Goal: Submit feedback/report problem

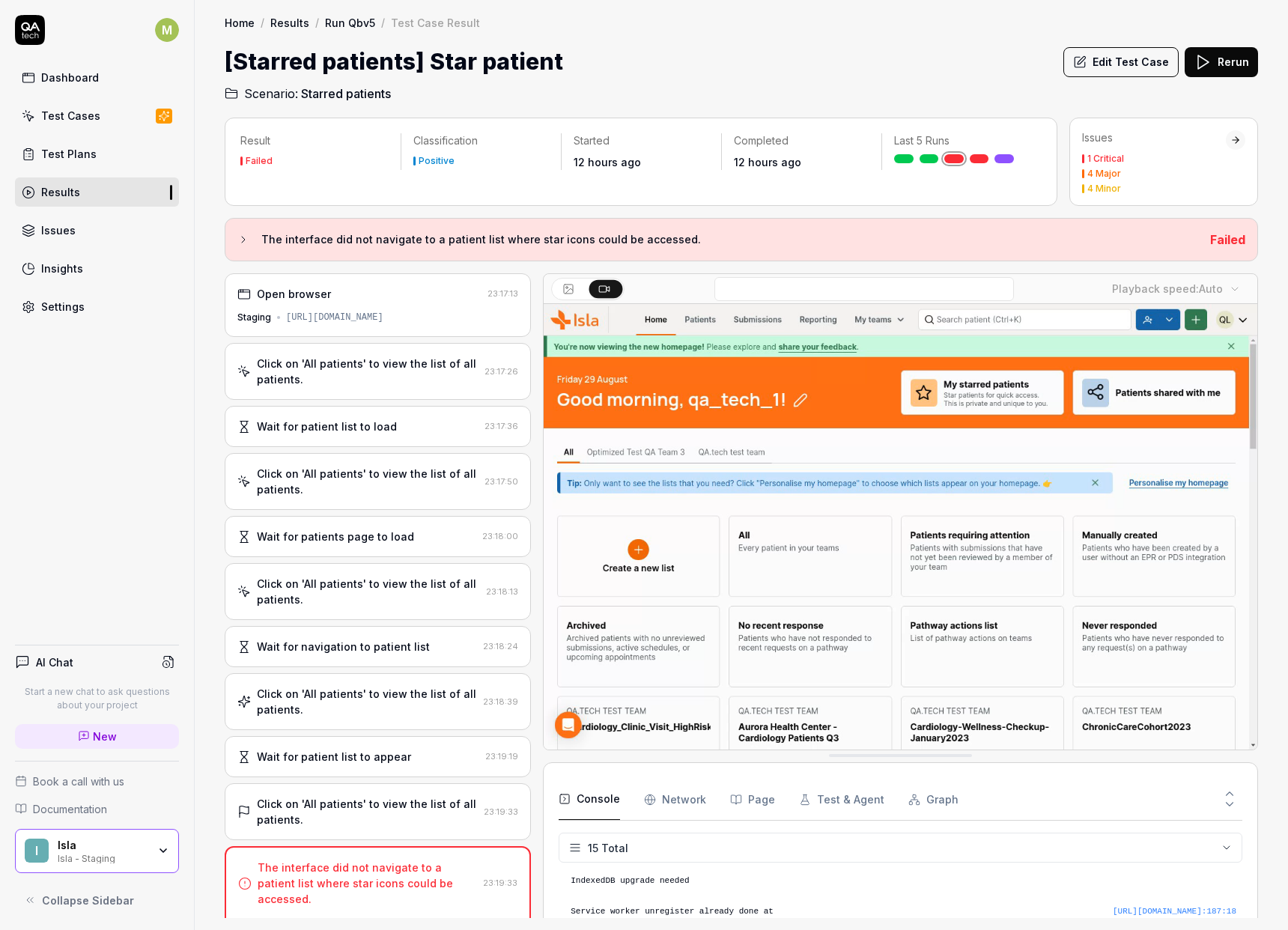
scroll to position [396, 0]
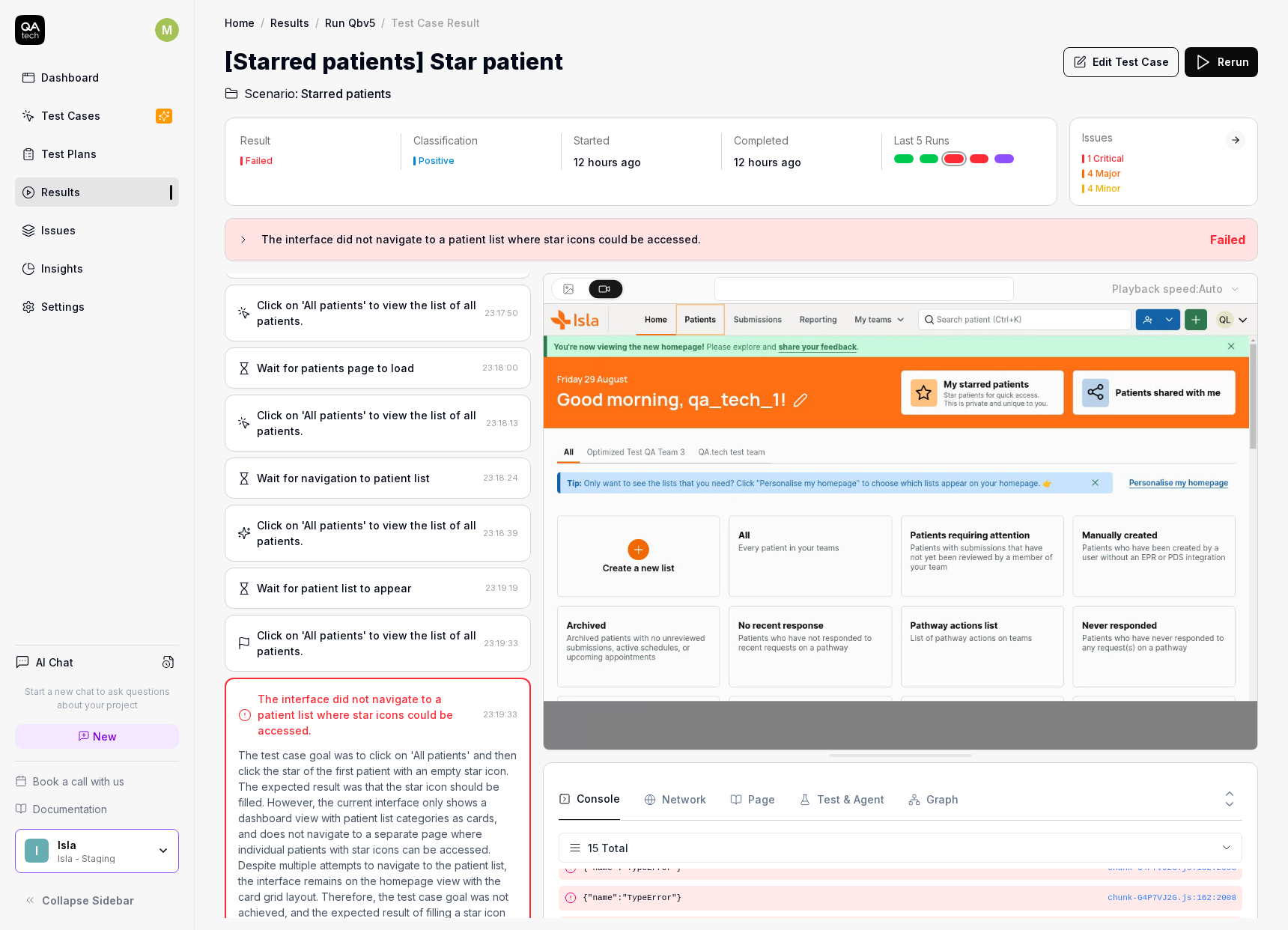
click at [895, 93] on h2 "Scenario: Starred patients" at bounding box center [740, 90] width 1033 height 24
click at [1280, 771] on div "Result Failed Classification Positive Started 12 hours ago Completed 12 hours a…" at bounding box center [741, 516] width 1093 height 828
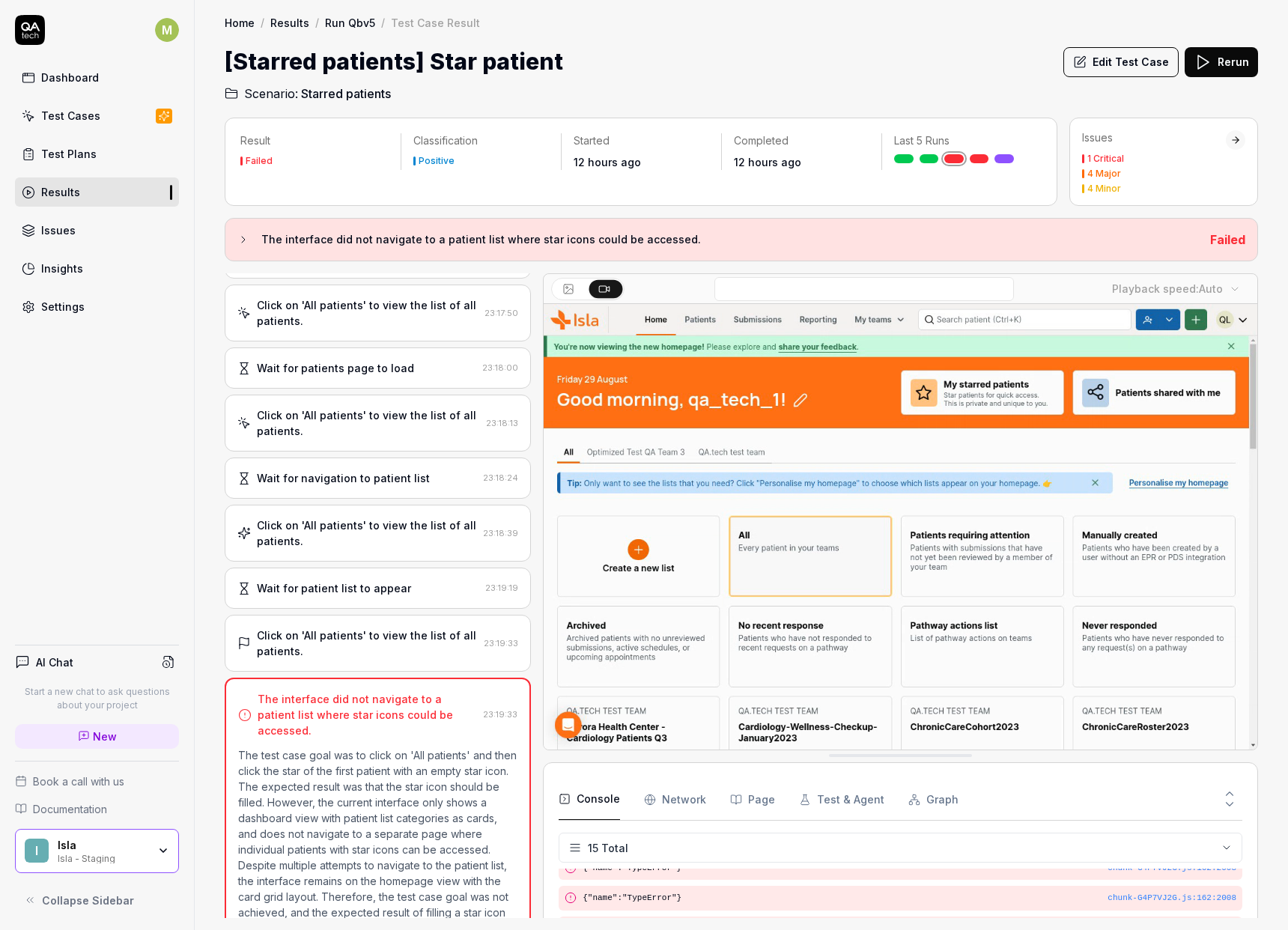
click at [690, 79] on h2 "Scenario: Starred patients" at bounding box center [740, 90] width 1033 height 24
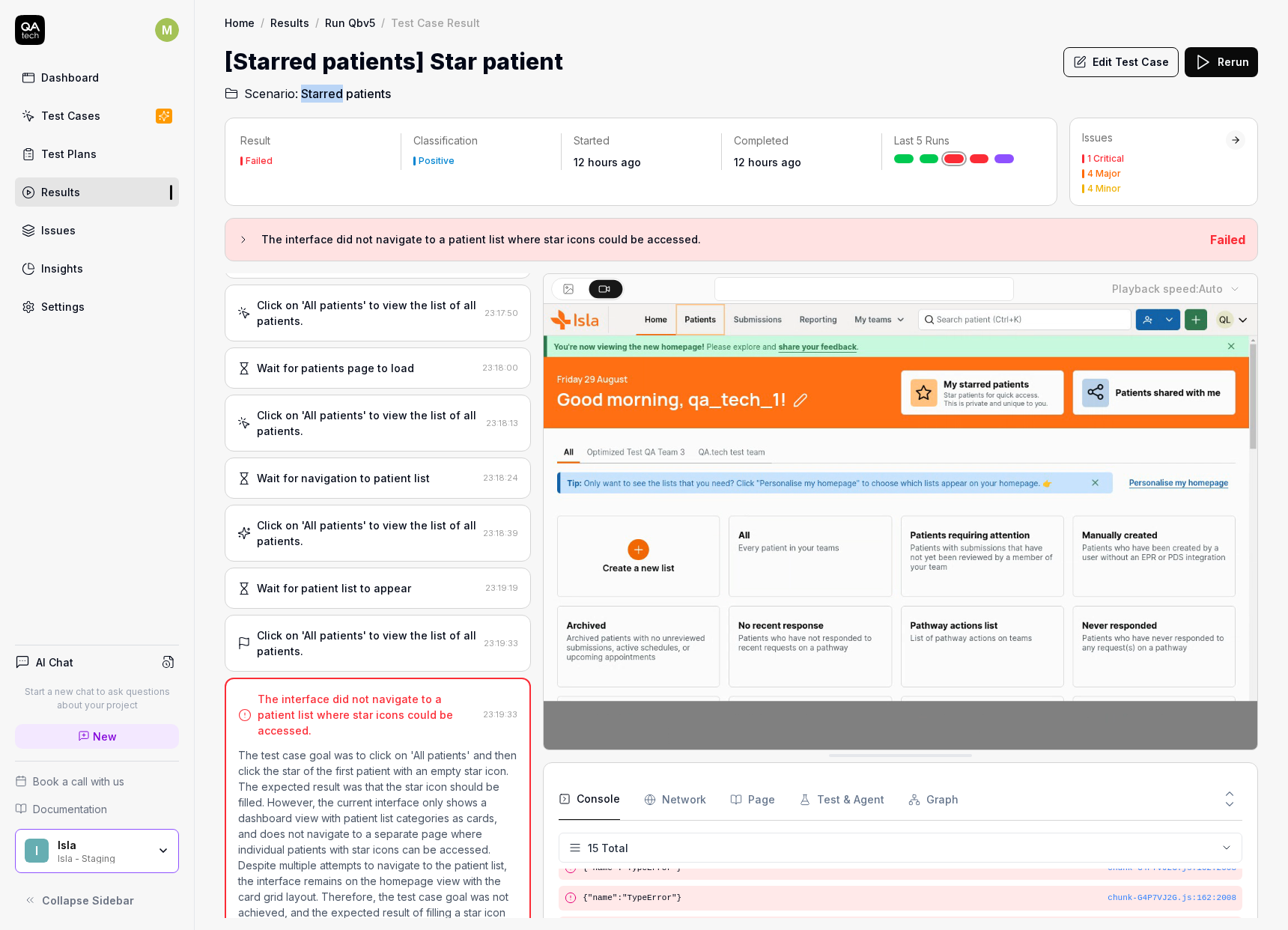
click at [690, 79] on h2 "Scenario: Starred patients" at bounding box center [740, 90] width 1033 height 24
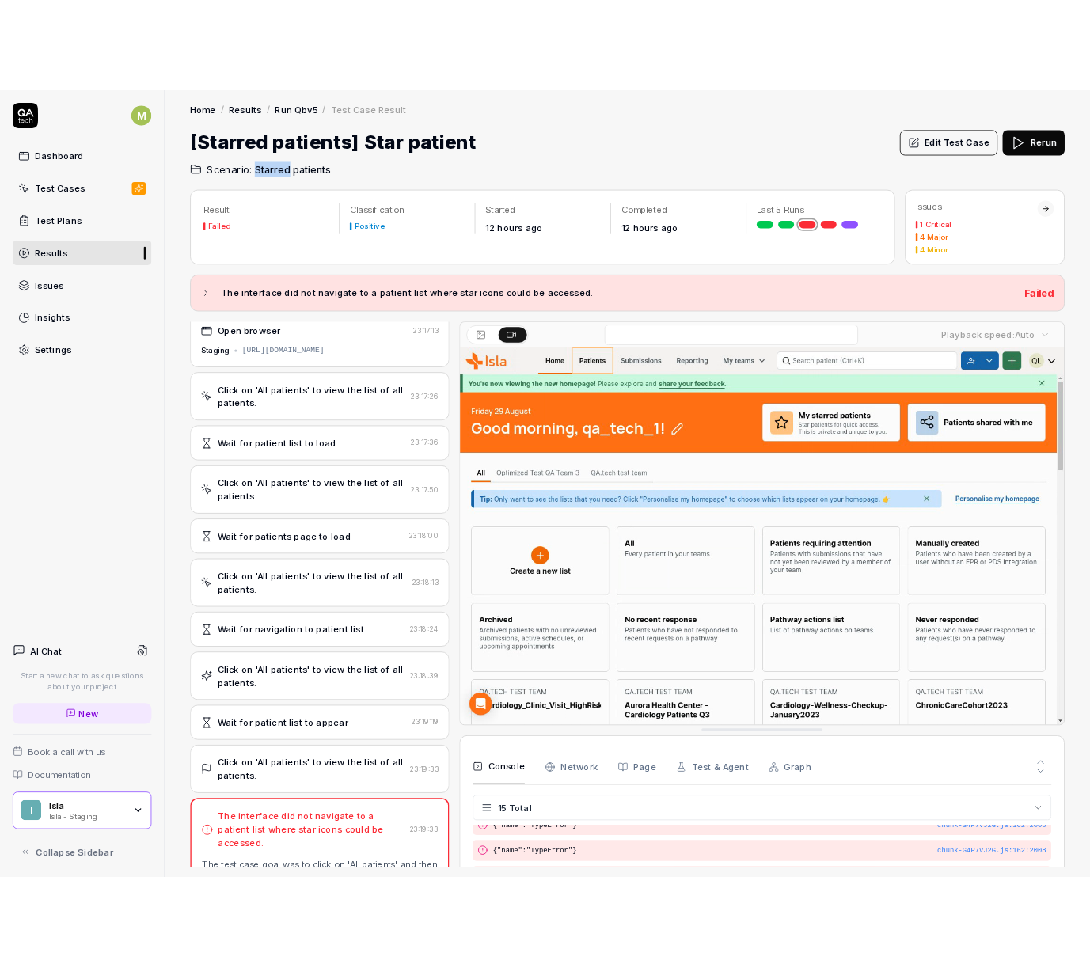
scroll to position [198, 0]
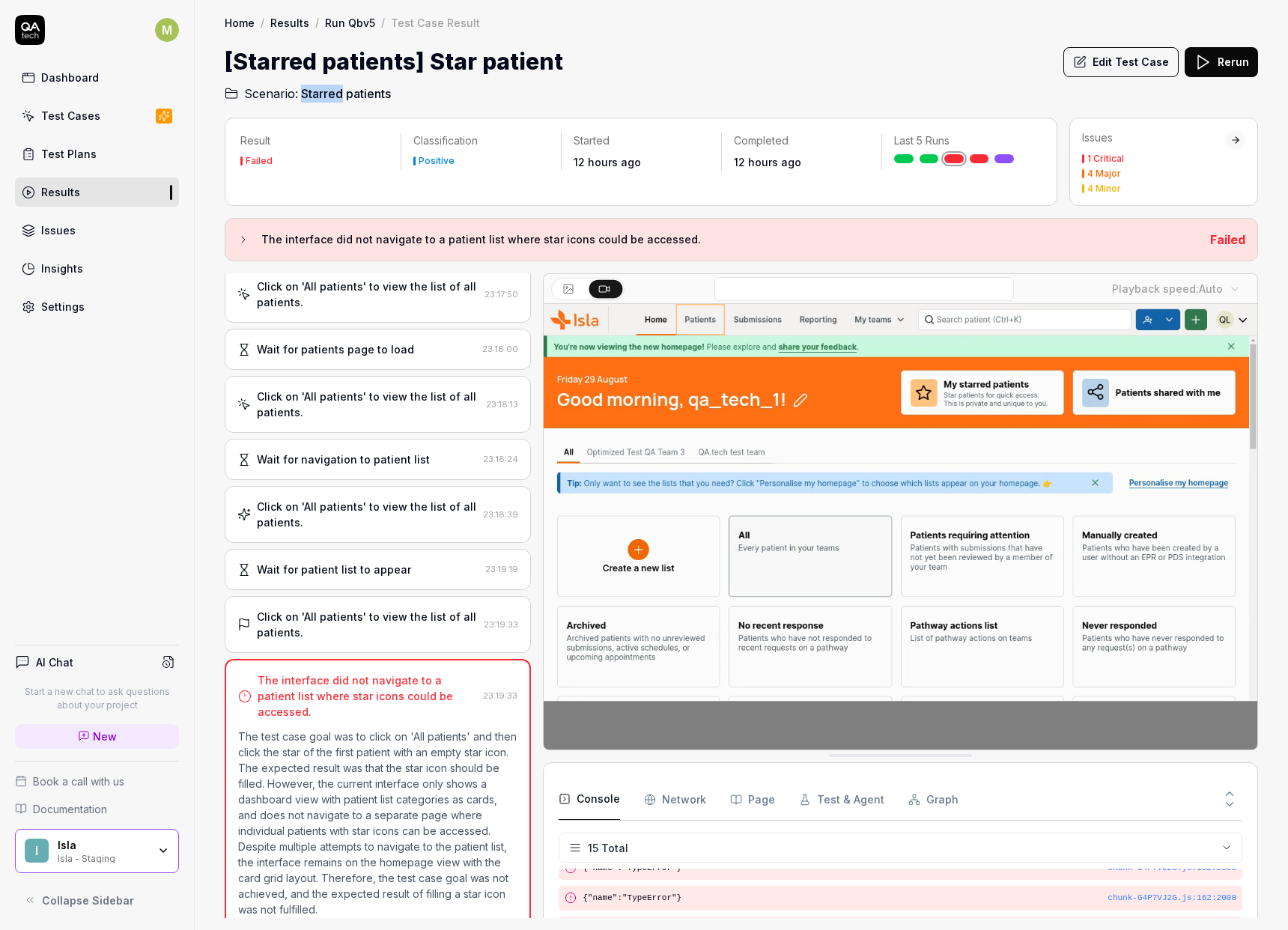
click at [534, 786] on div at bounding box center [536, 596] width 12 height 645
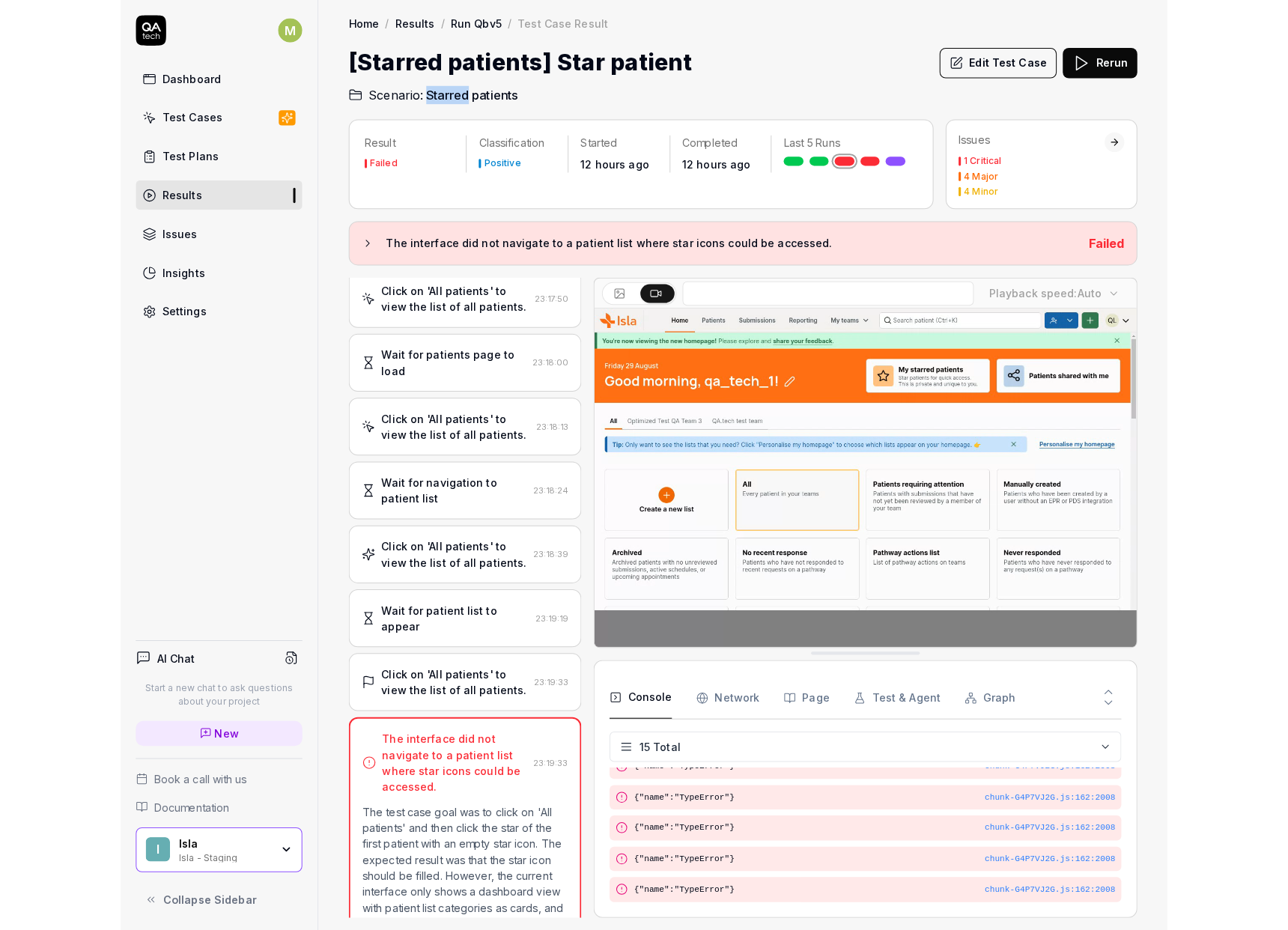
scroll to position [396, 0]
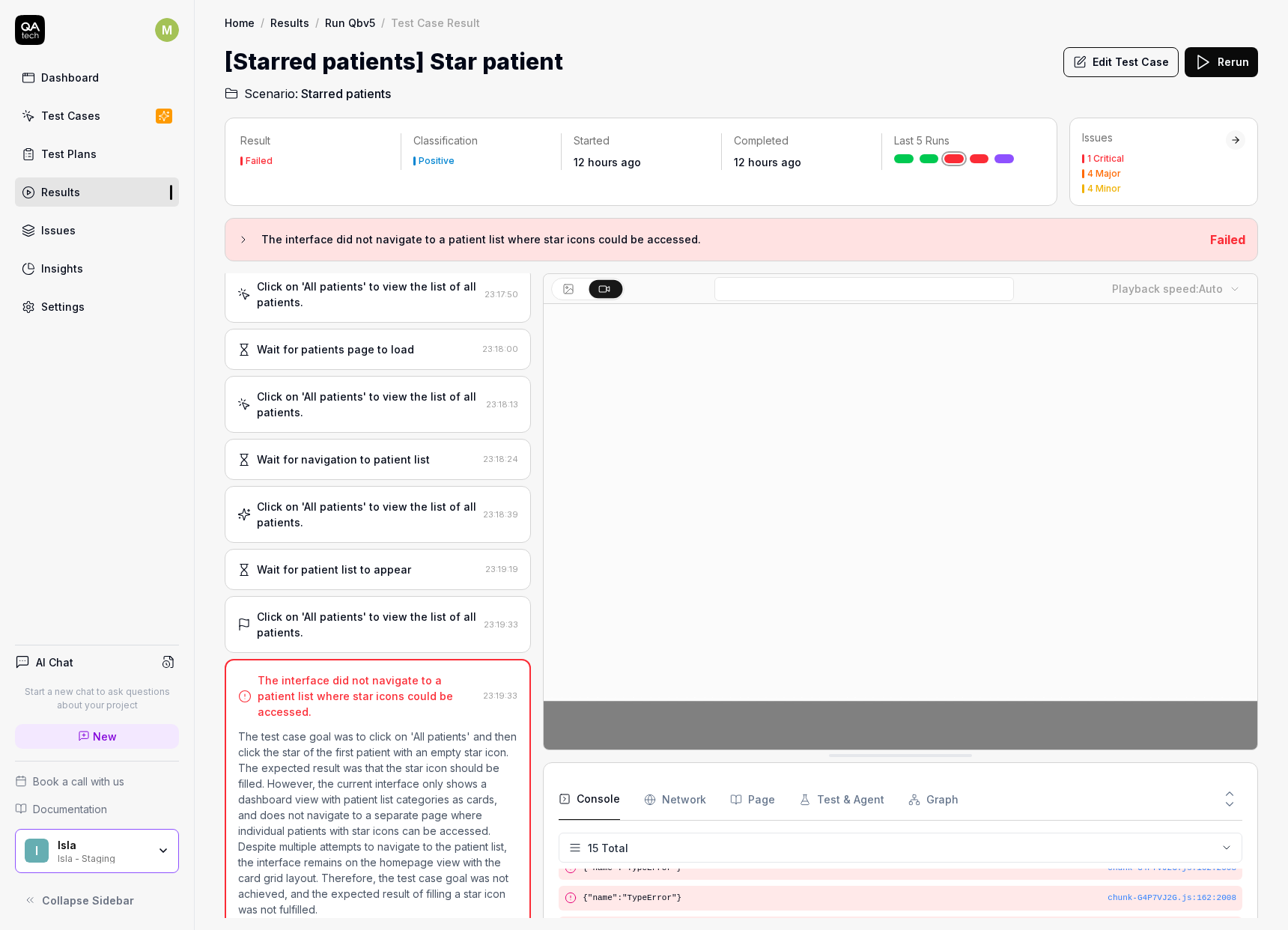
click at [803, 60] on div "[Starred patients] Star patient Edit Test Case Rerun" at bounding box center [740, 61] width 1033 height 34
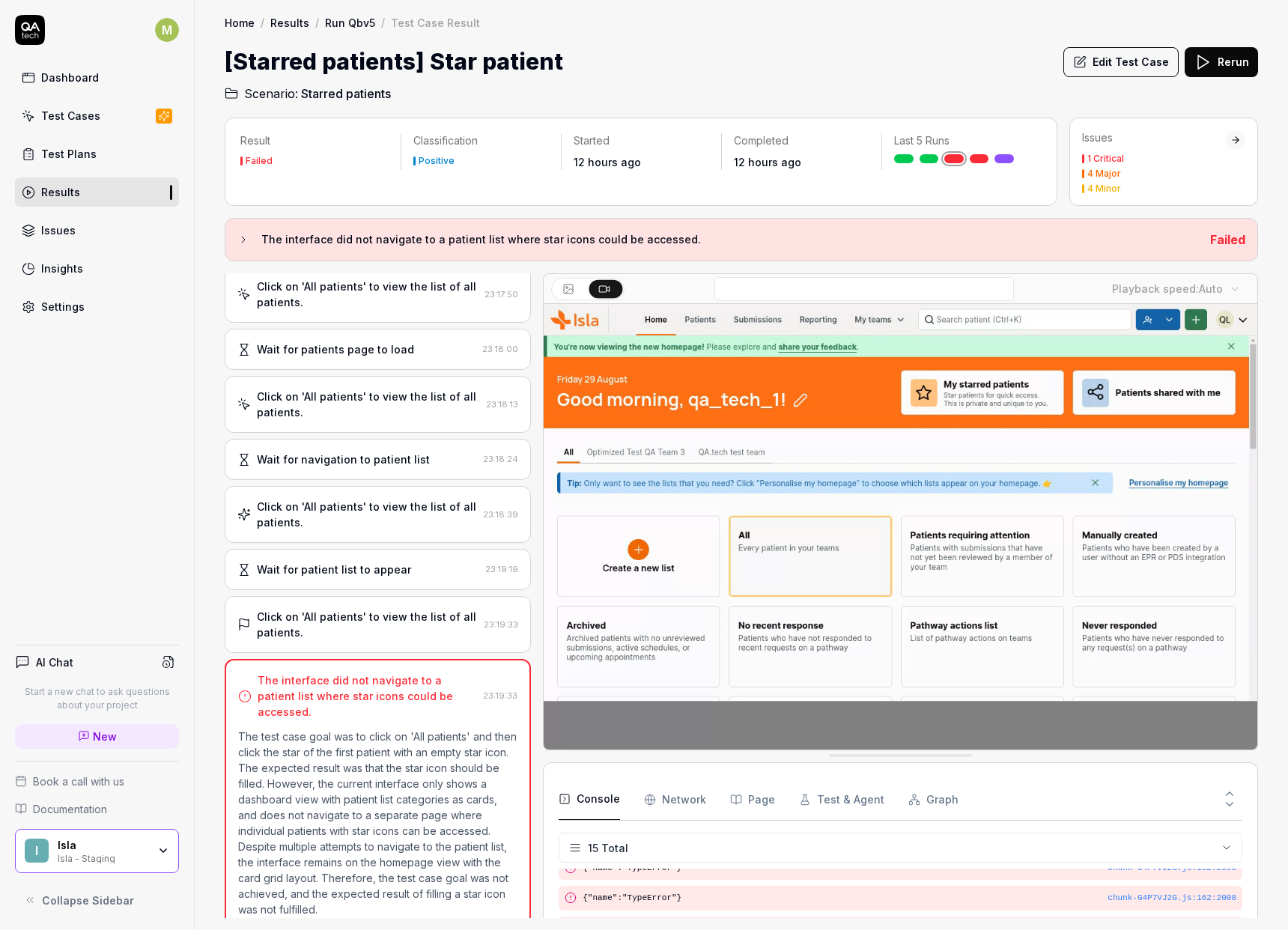
click at [700, 807] on Requests "Network" at bounding box center [675, 799] width 62 height 42
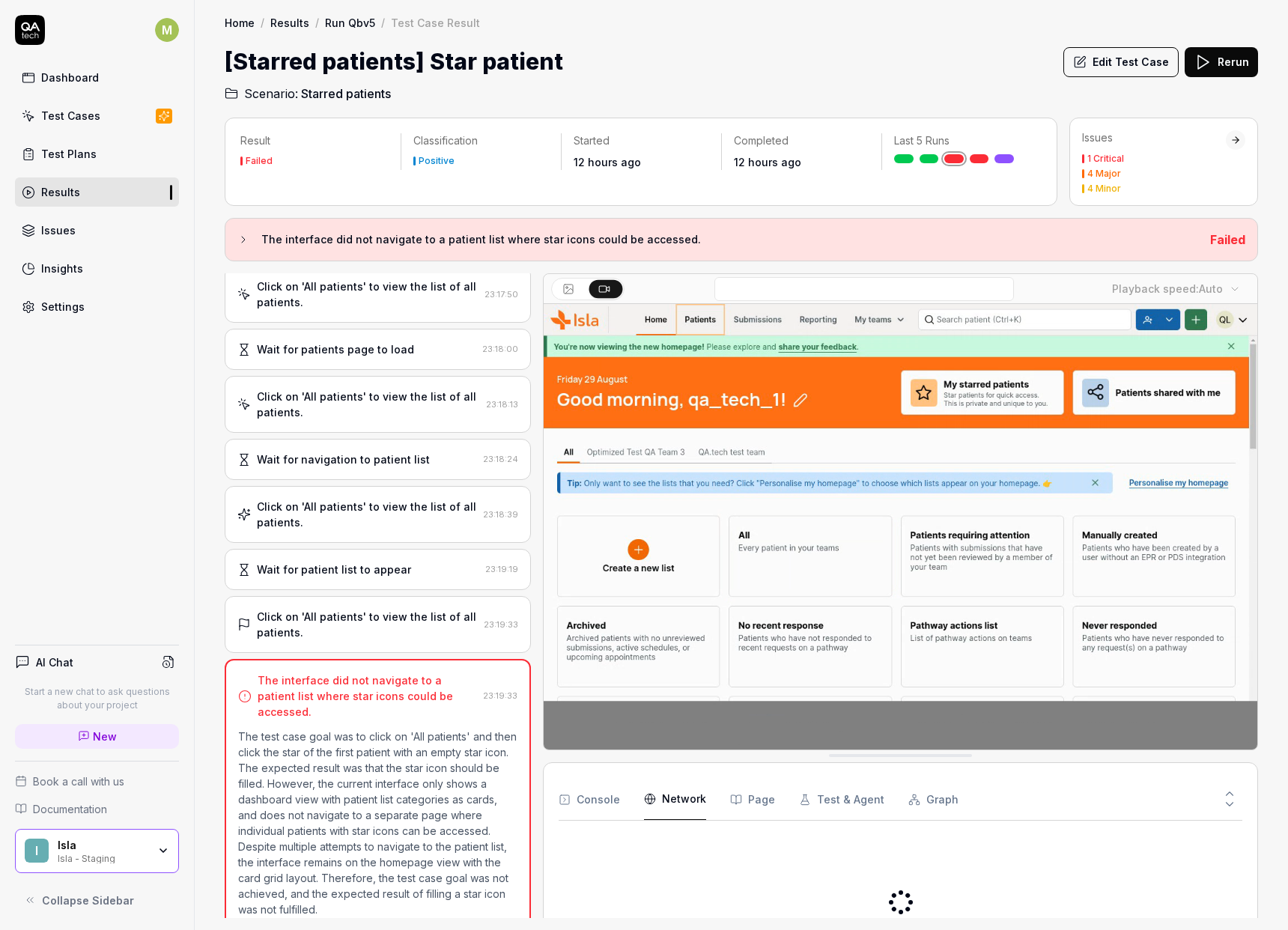
click at [737, 807] on button "Page" at bounding box center [752, 799] width 44 height 42
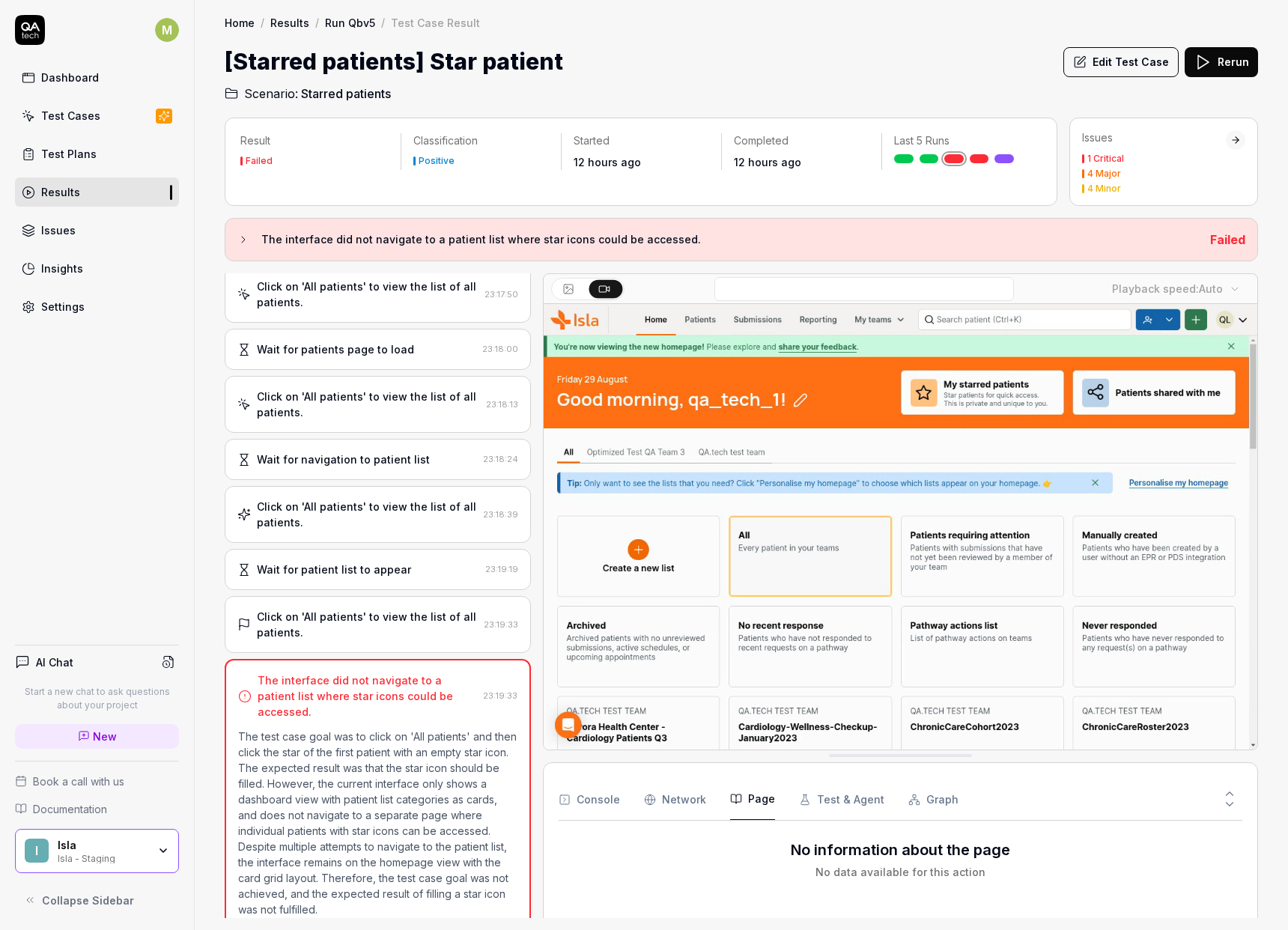
click at [809, 807] on button "Test & Agent" at bounding box center [842, 799] width 85 height 42
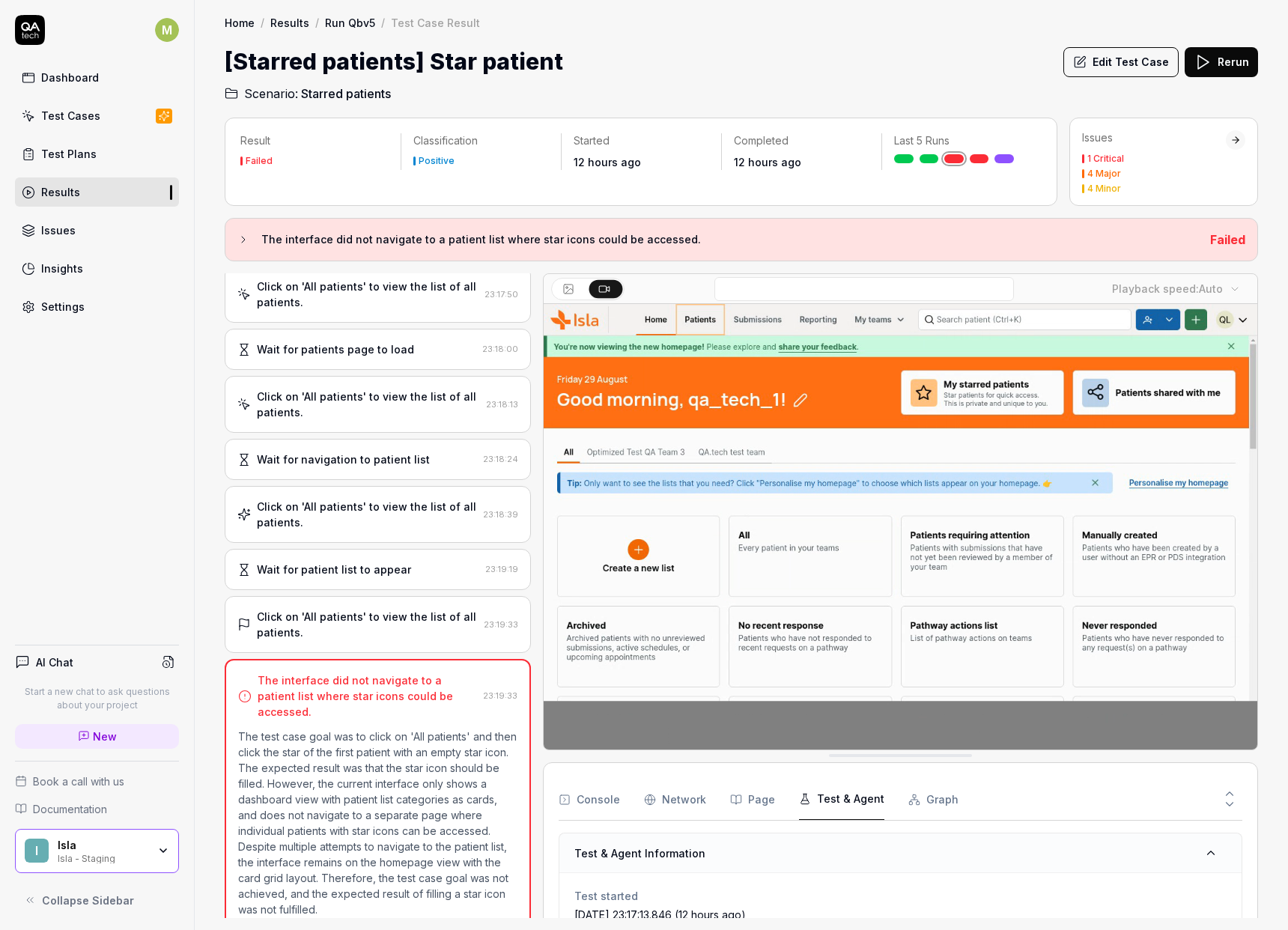
click at [929, 803] on button "Graph" at bounding box center [932, 799] width 50 height 42
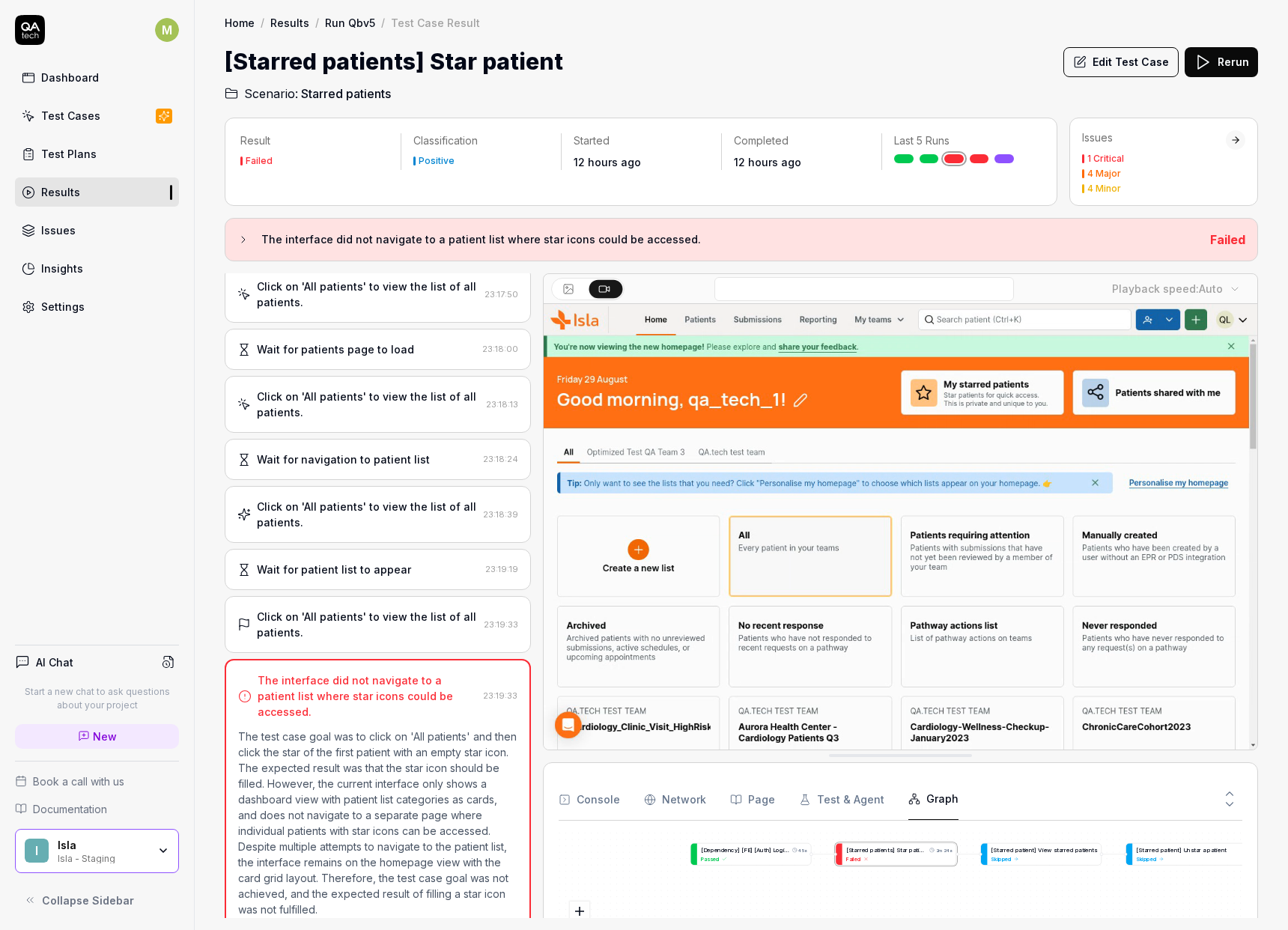
click at [1277, 783] on div "Result Failed Classification Positive Started 12 hours ago Completed 12 hours a…" at bounding box center [741, 516] width 1093 height 828
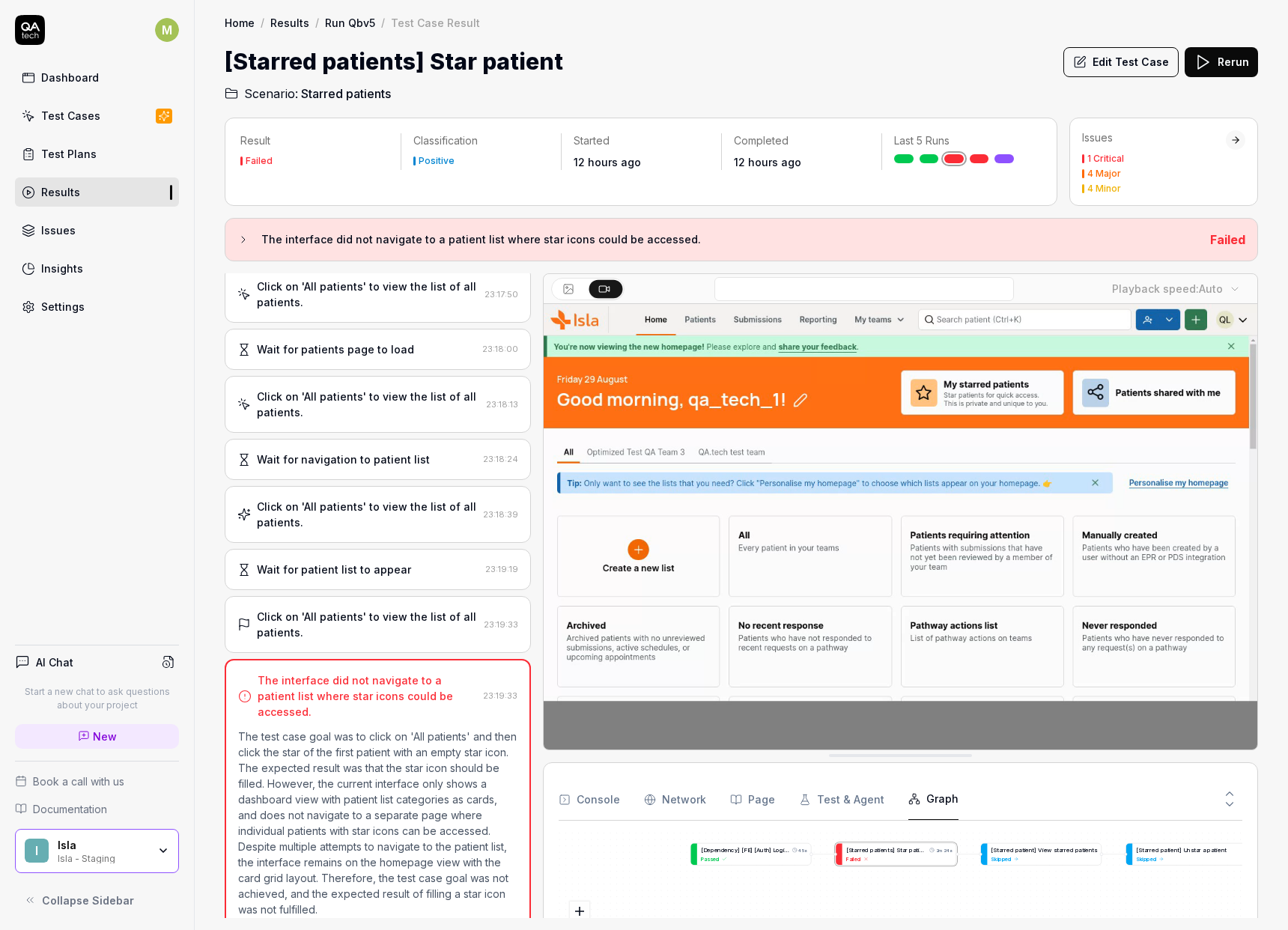
click at [1275, 783] on div "Result Failed Classification Positive Started 12 hours ago Completed 12 hours a…" at bounding box center [741, 516] width 1093 height 828
click at [960, 244] on h3 "The interface did not navigate to a patient list where star icons could be acce…" at bounding box center [729, 239] width 936 height 18
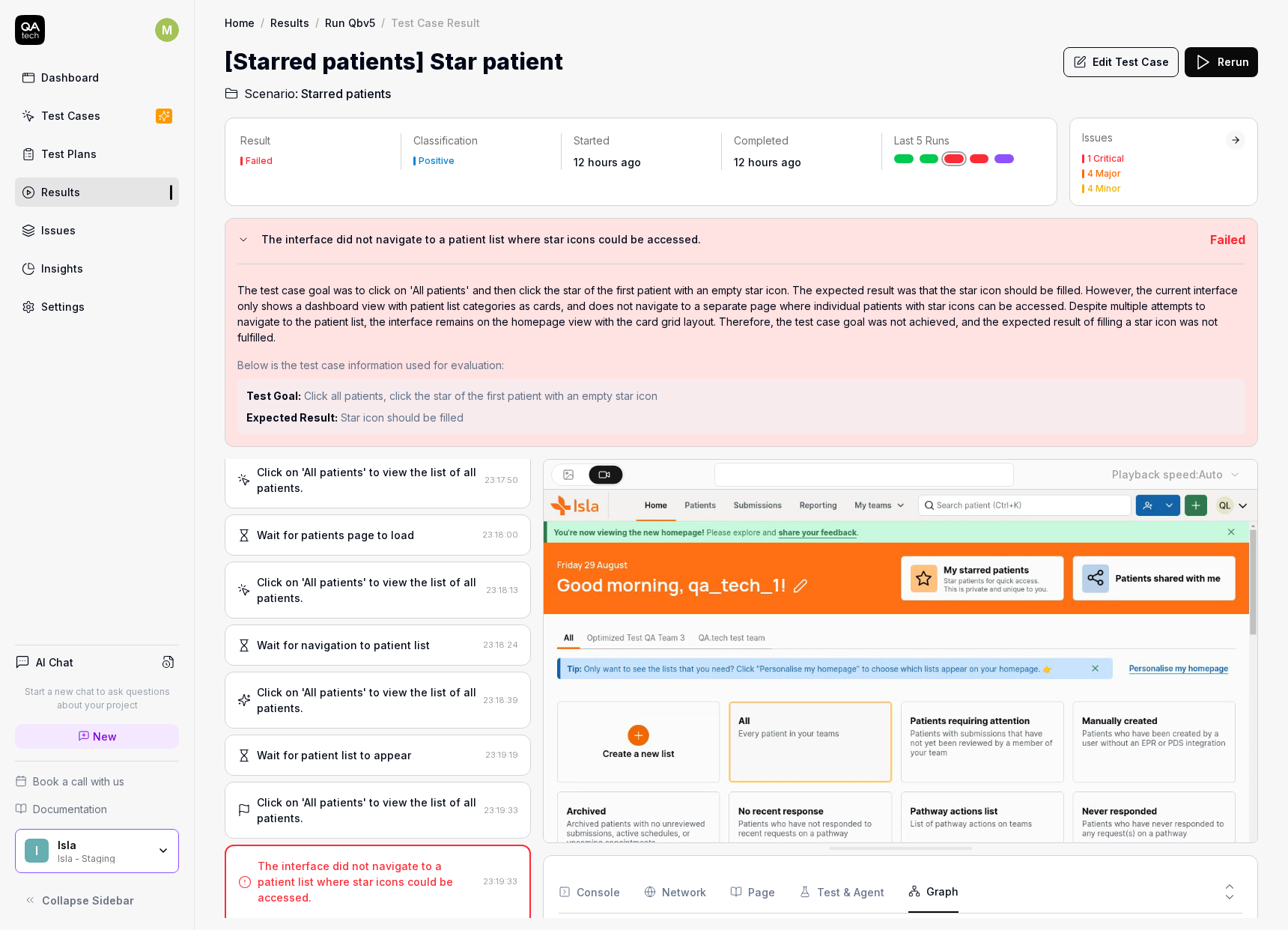
click at [469, 420] on p "Expected Result: Star icon should be filled" at bounding box center [740, 417] width 989 height 16
click at [1240, 142] on div at bounding box center [1235, 139] width 10 height 10
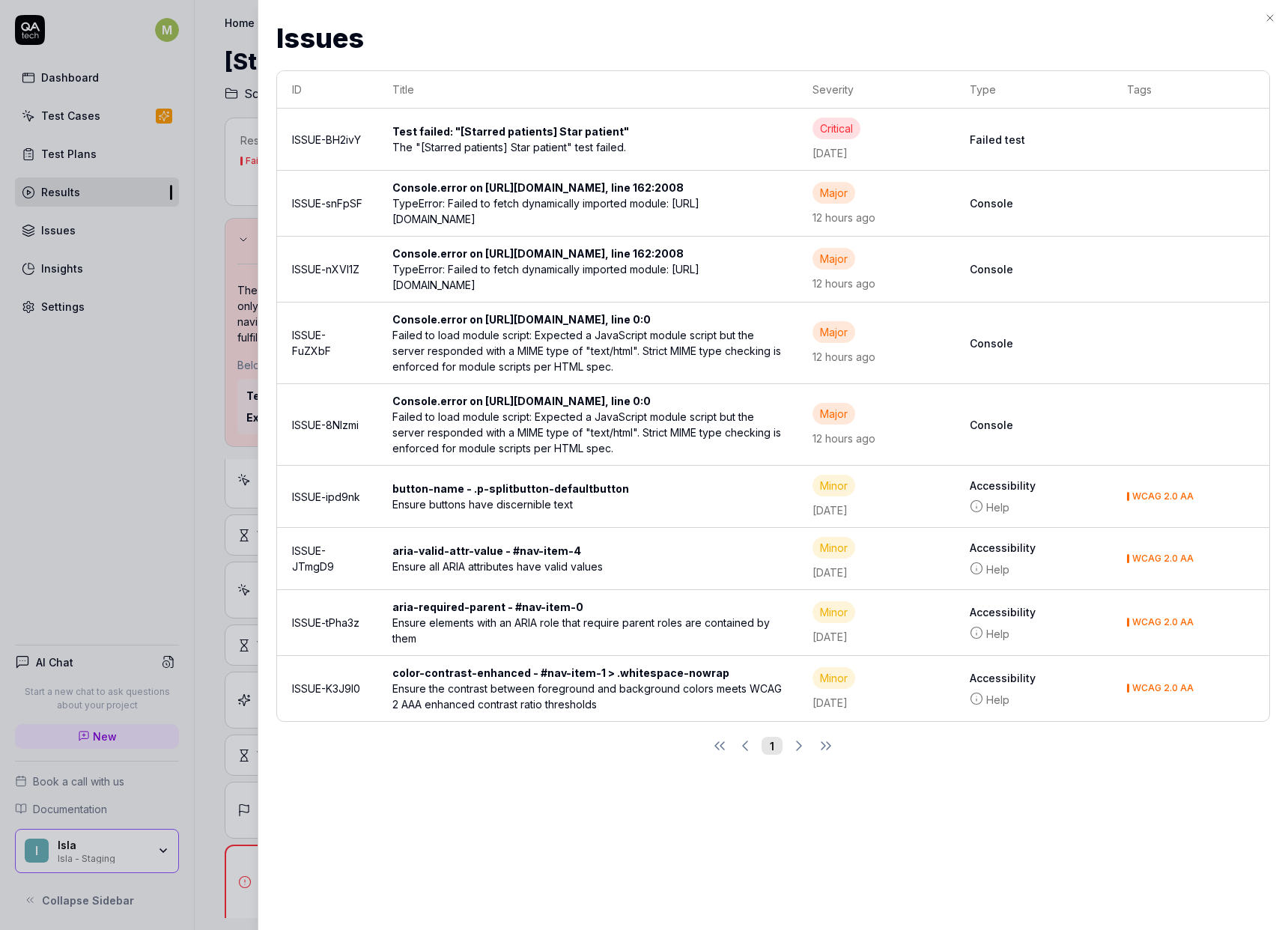
click at [1240, 142] on td at bounding box center [1191, 140] width 157 height 62
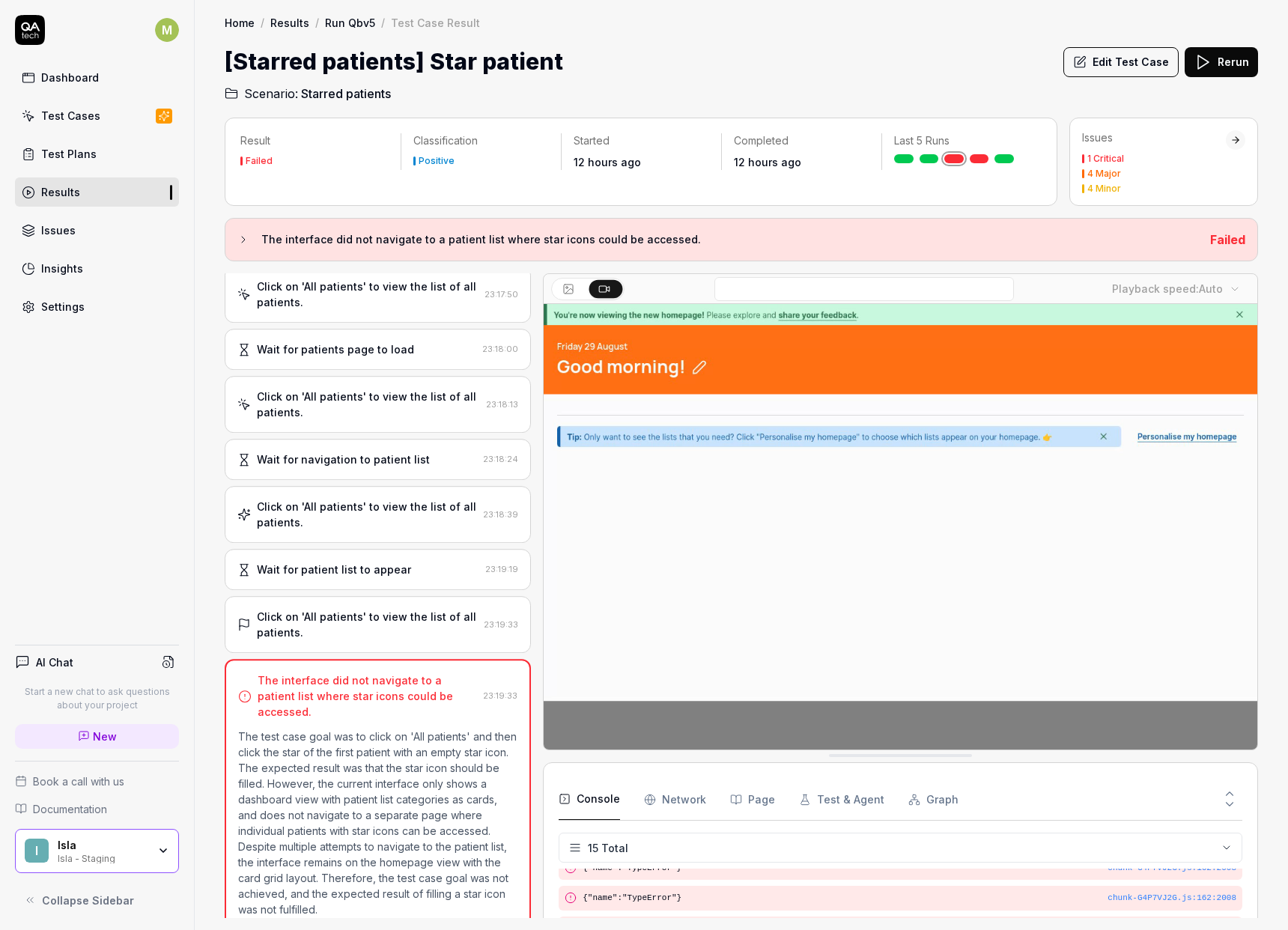
scroll to position [187, 0]
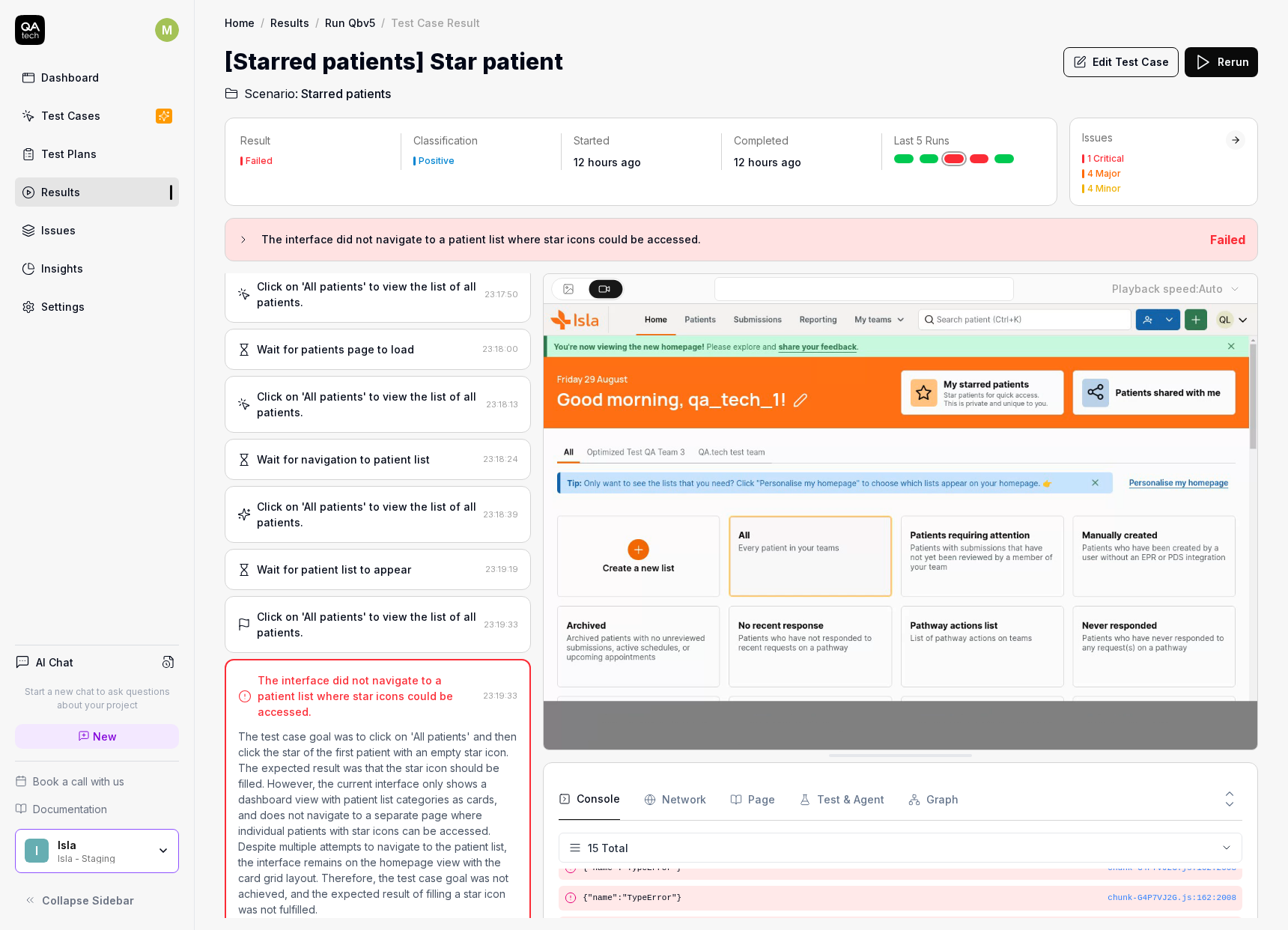
click at [1248, 135] on div "Issues 1 Critical 4 Major 4 Minor" at bounding box center [1162, 161] width 188 height 88
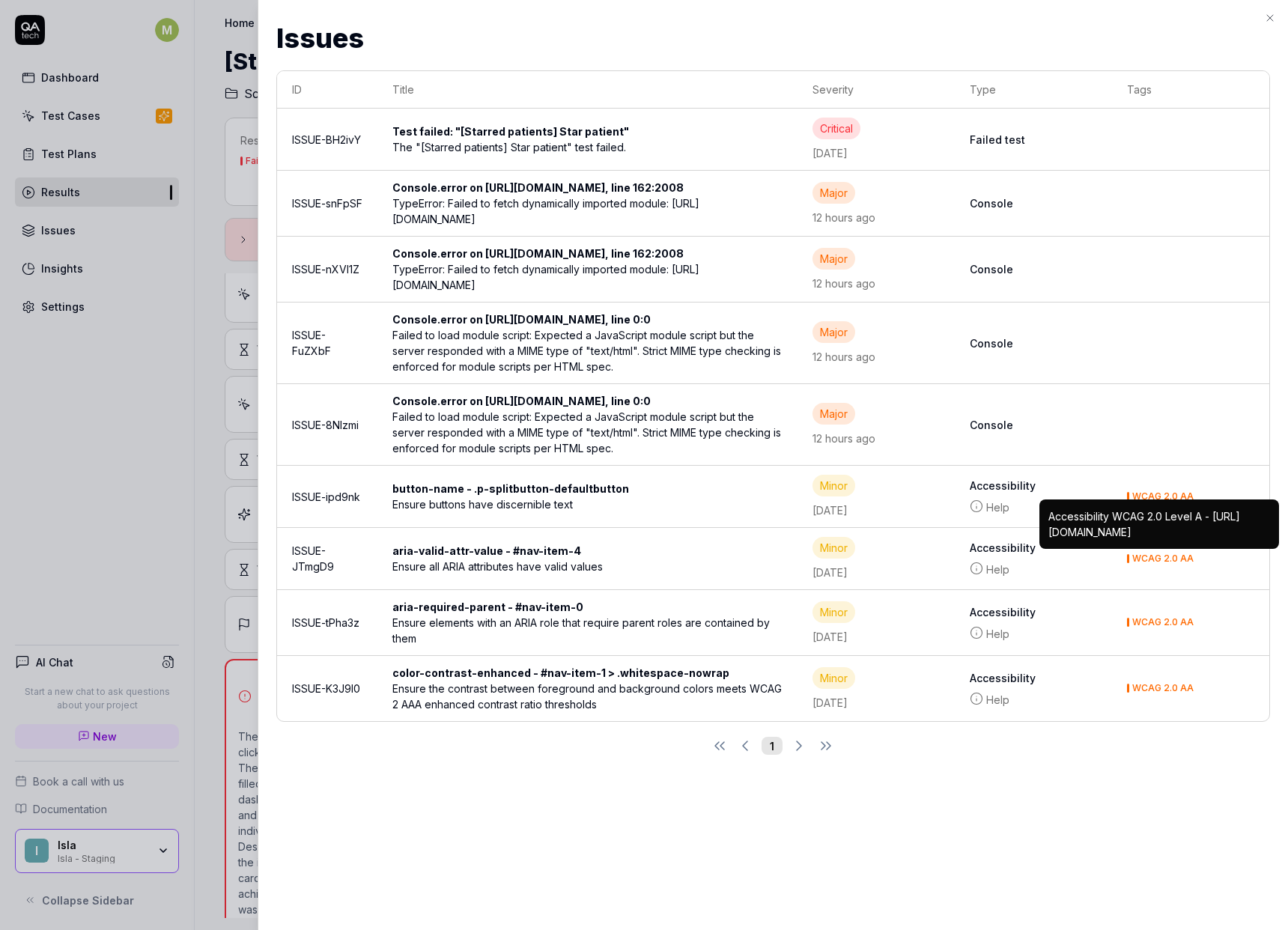
click at [1043, 128] on td "Failed test" at bounding box center [1033, 140] width 157 height 62
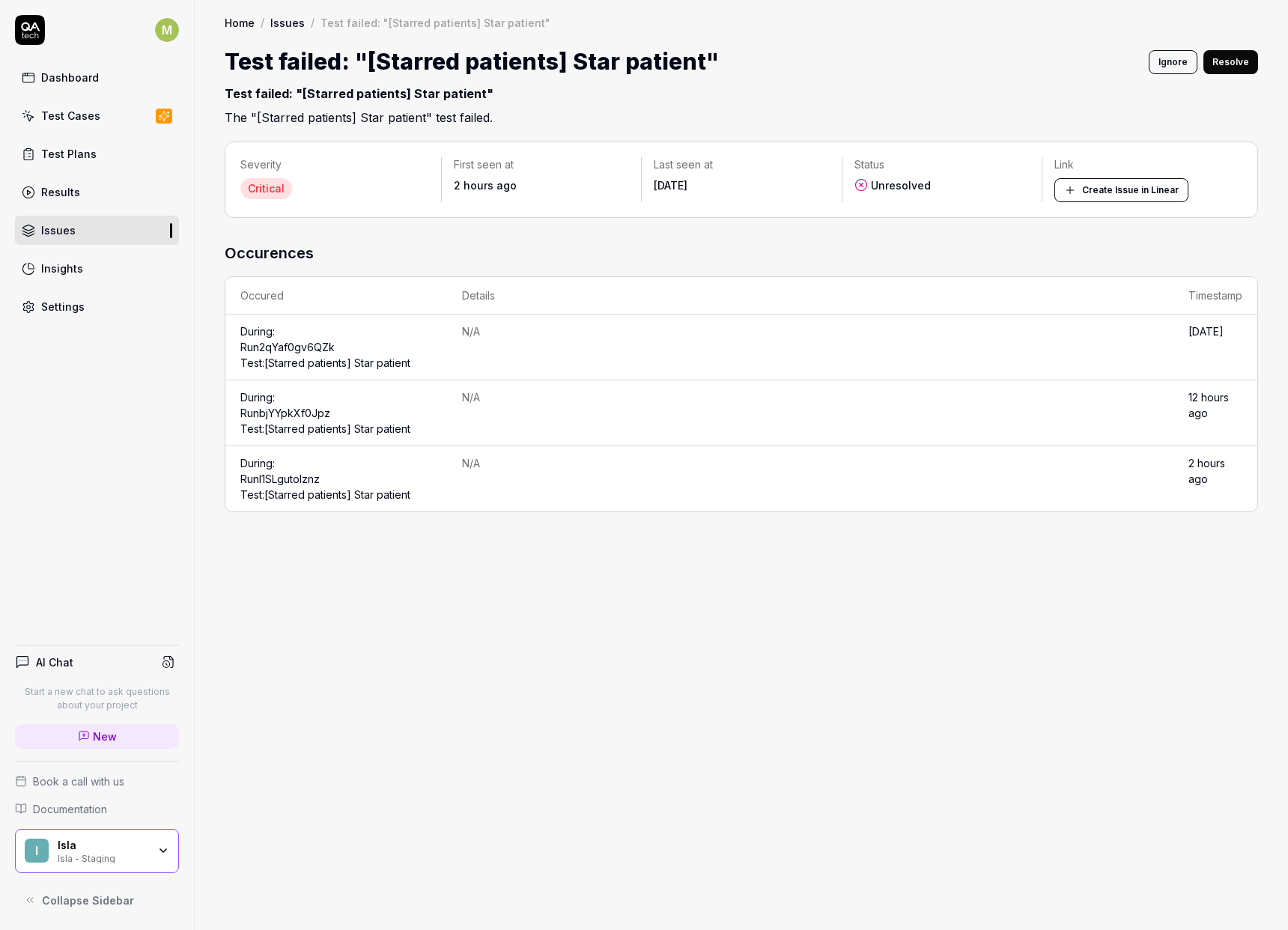
click at [1091, 198] on button "Create Issue in Linear" at bounding box center [1122, 189] width 134 height 24
click at [1113, 891] on li "Issue created in Linear FRO-199" at bounding box center [1130, 897] width 290 height 44
click at [1257, 908] on li "Issue created in Linear FRO-199" at bounding box center [1130, 897] width 290 height 44
click at [1234, 899] on link "FRO-199" at bounding box center [1219, 896] width 50 height 18
click at [879, 652] on div "Severity Critical First seen at 2 hours ago Last seen at [DATE] Status Unresolv…" at bounding box center [741, 528] width 1093 height 803
